Goal: Contribute content

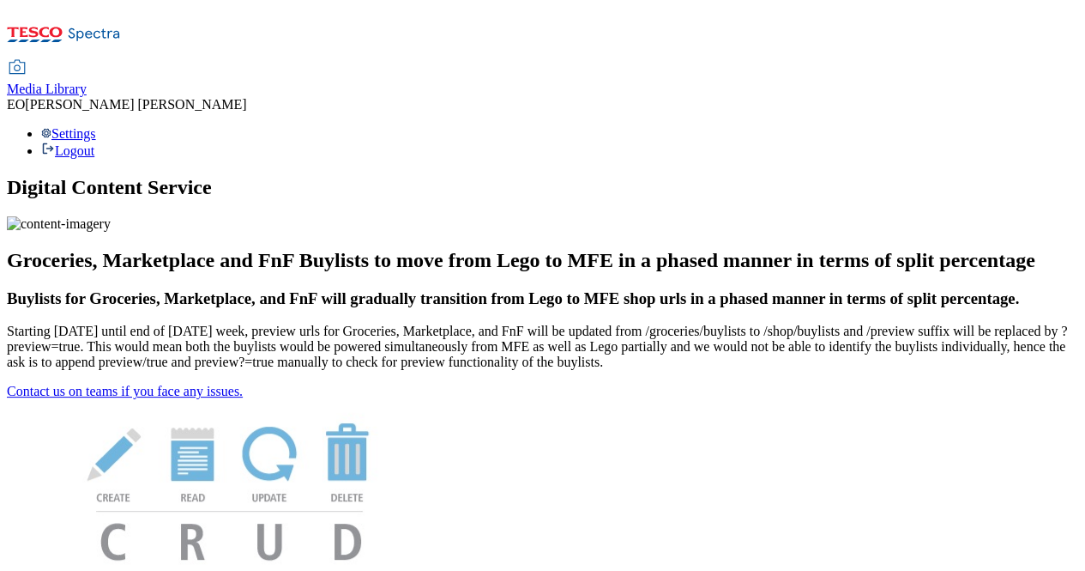
click at [87, 82] on span "Media Library" at bounding box center [47, 89] width 80 height 15
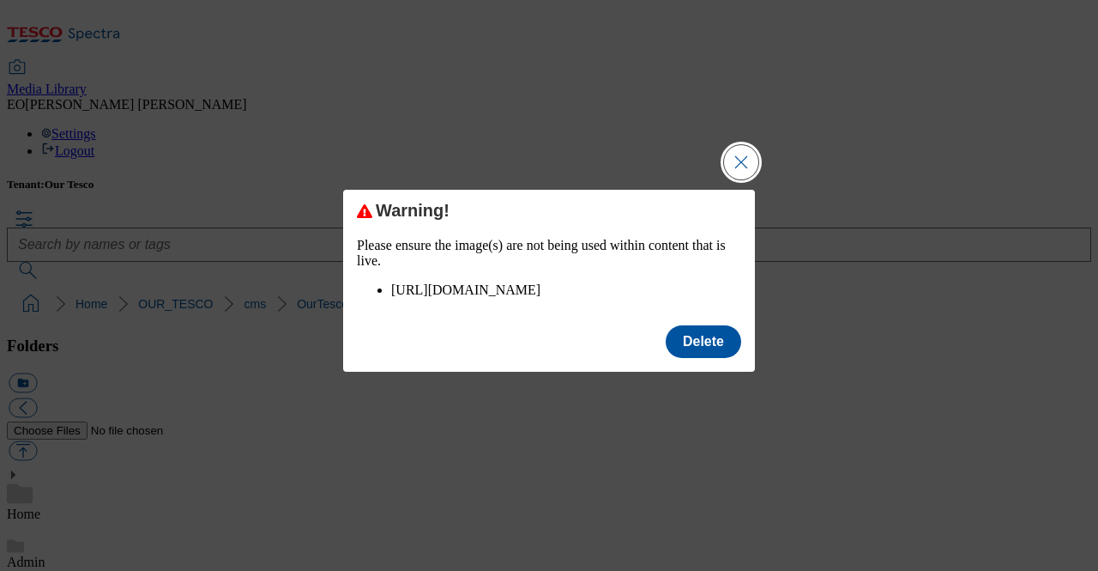
click at [741, 145] on button "Close Modal" at bounding box center [741, 162] width 34 height 34
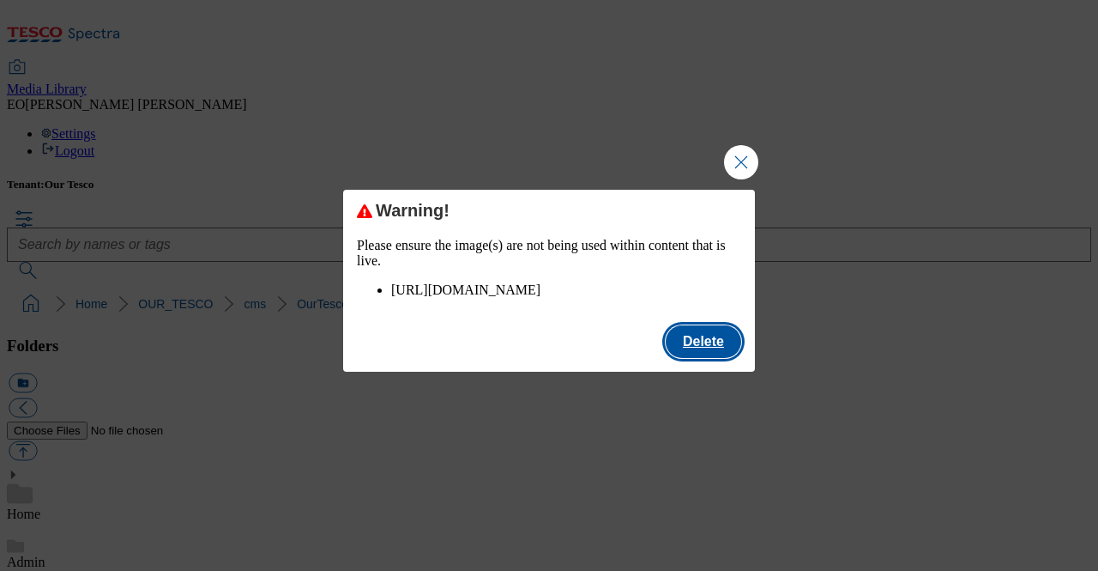
click at [712, 352] on button "Delete" at bounding box center [704, 341] width 76 height 33
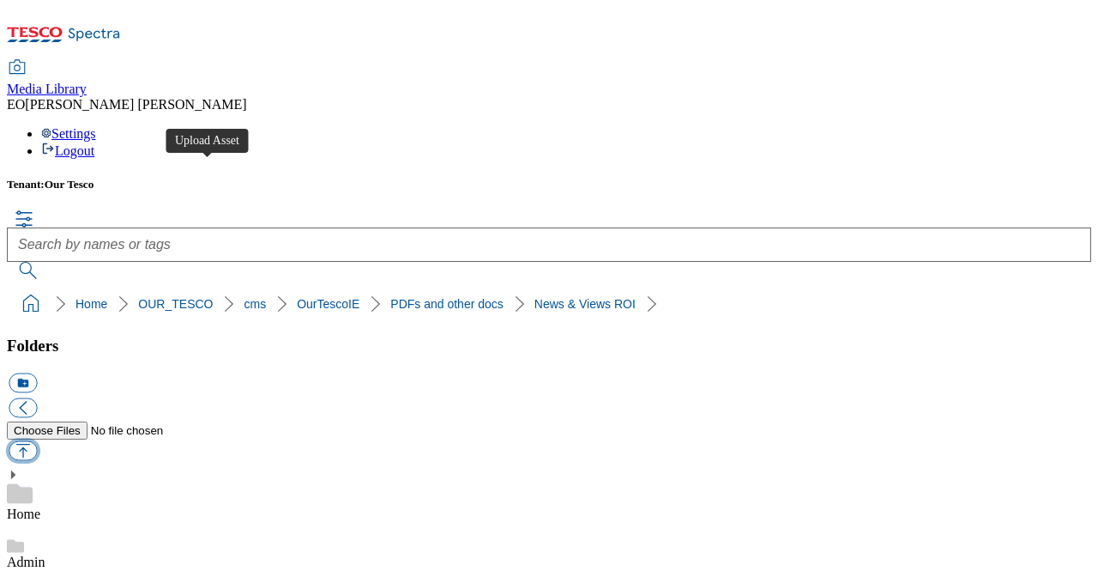
click at [37, 440] on button "button" at bounding box center [23, 450] width 28 height 20
type input "C:\fakepath\Culture Day quiz - terms and conditions.pdf"
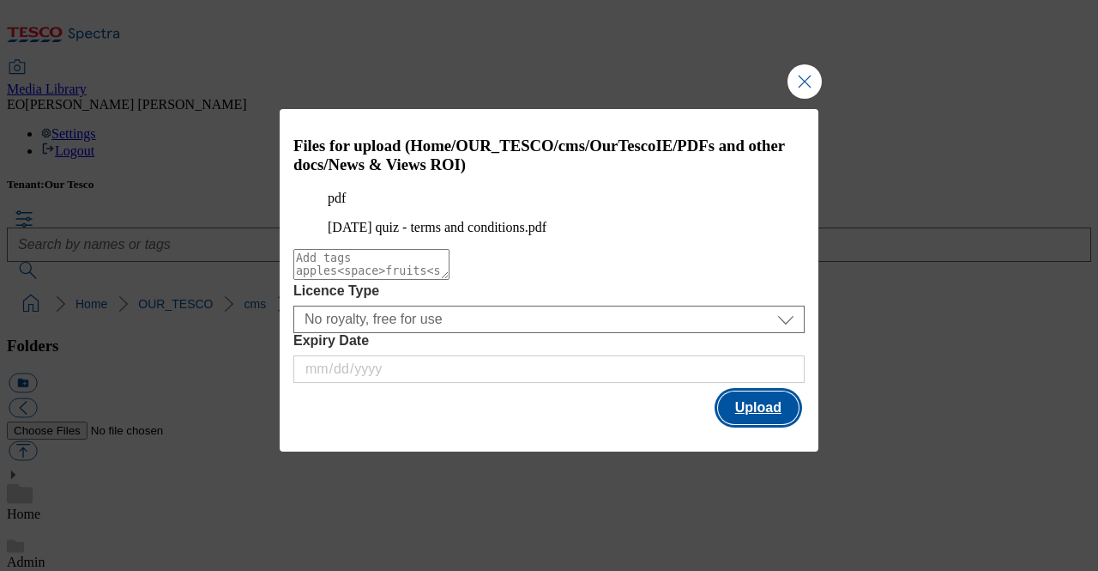
click at [758, 424] on button "Upload" at bounding box center [758, 407] width 81 height 33
